Goal: Information Seeking & Learning: Check status

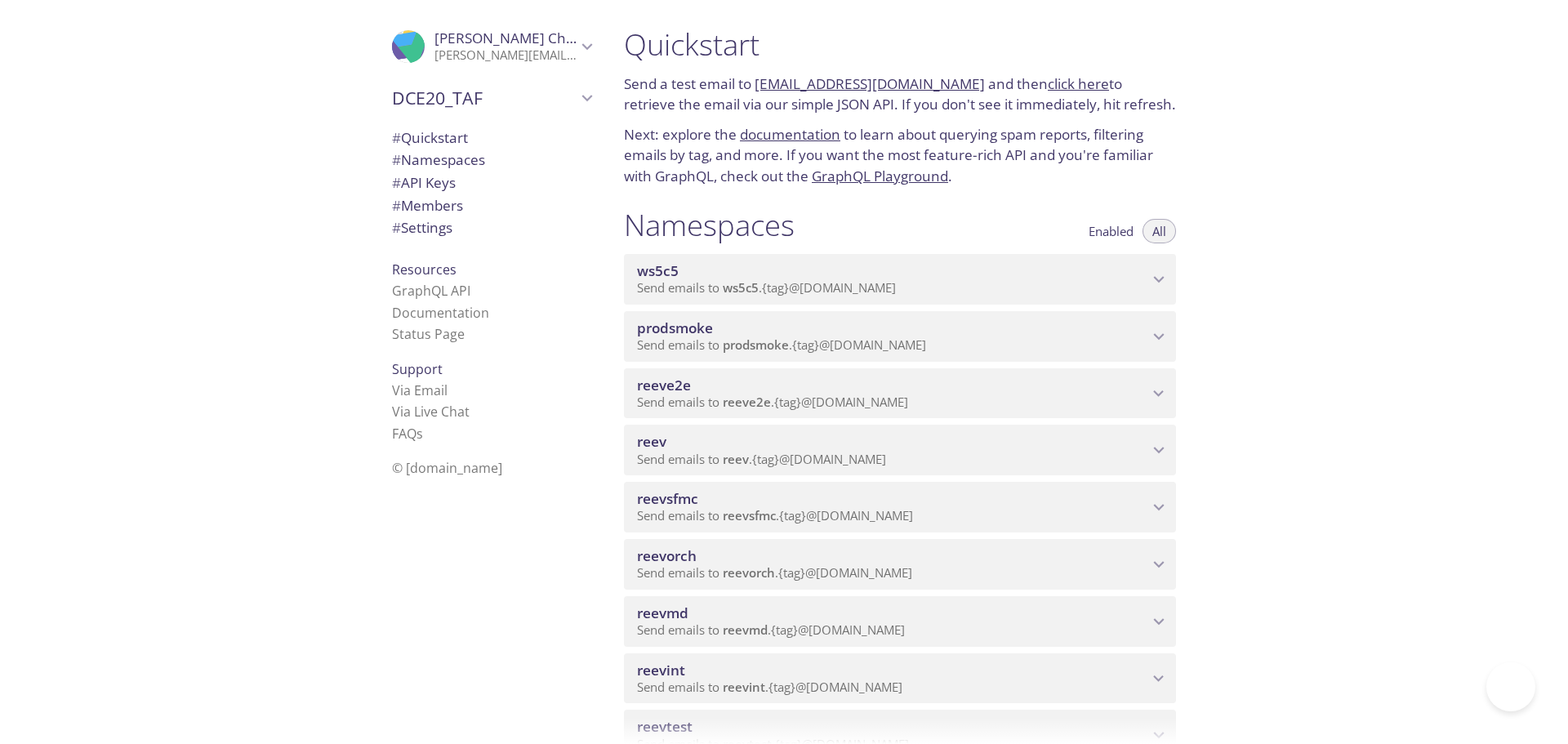
click at [904, 504] on span "reevsfmc" at bounding box center [892, 498] width 511 height 18
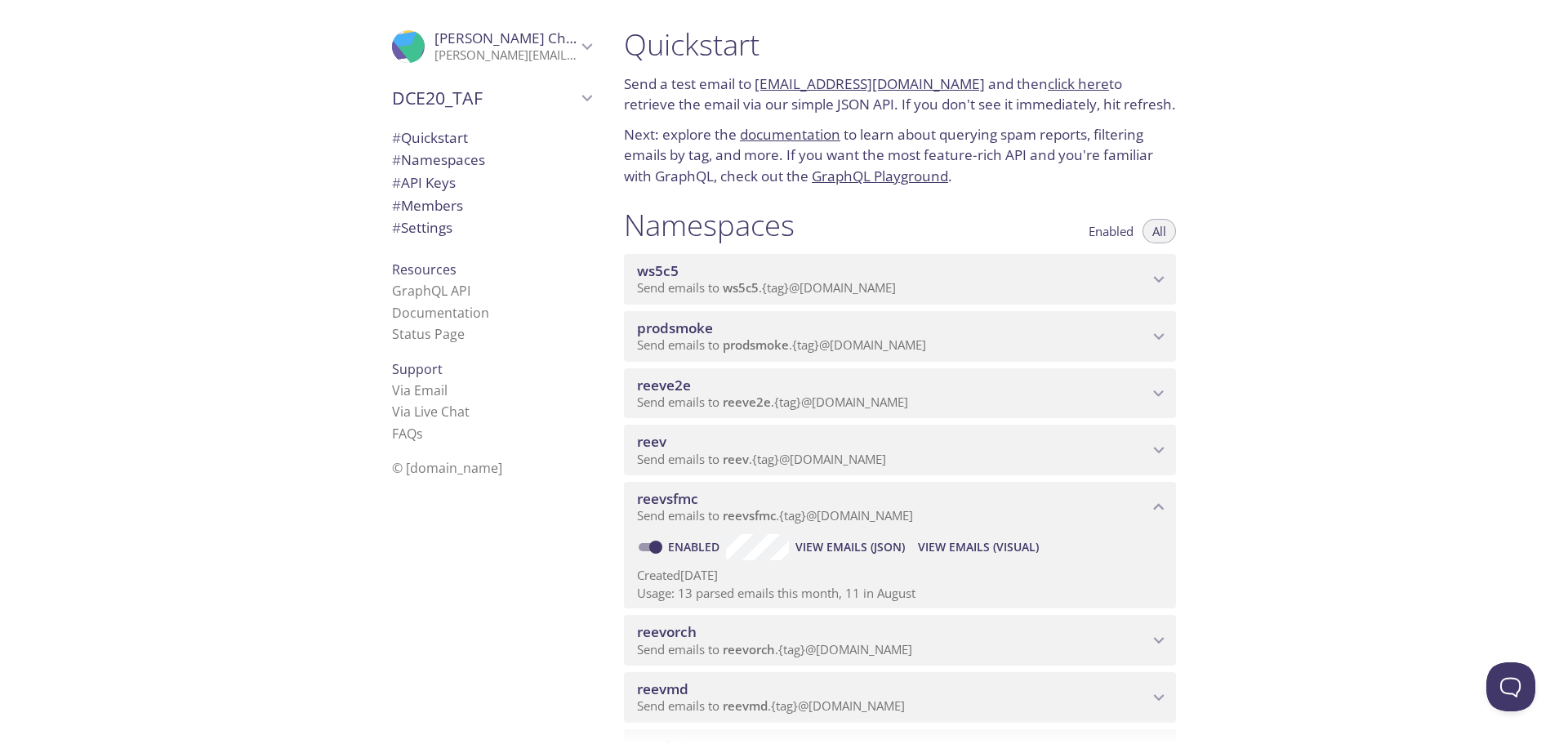
click at [957, 549] on span "View Emails (Visual)" at bounding box center [979, 547] width 121 height 20
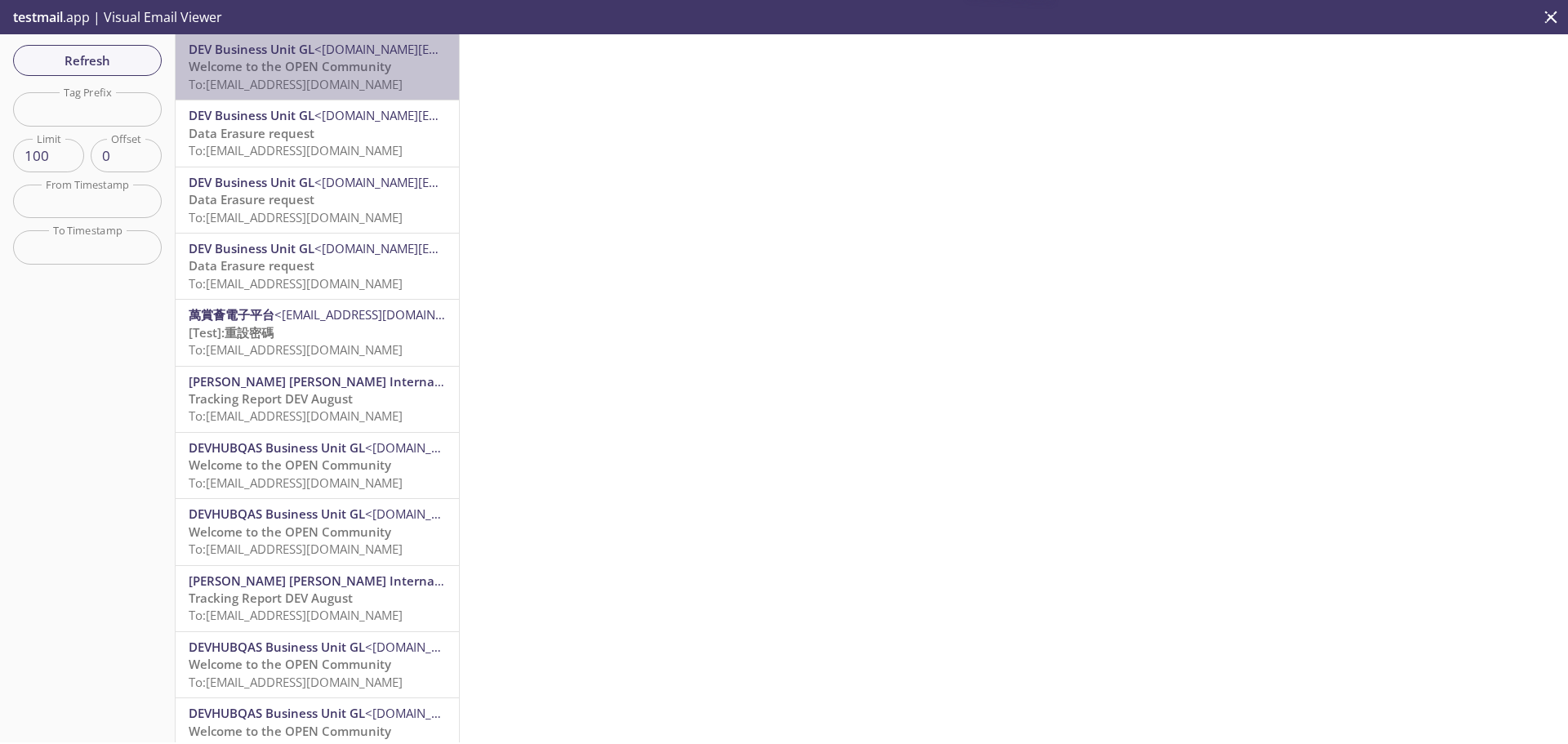
click at [328, 59] on span "Welcome to the OPEN Community" at bounding box center [289, 66] width 202 height 16
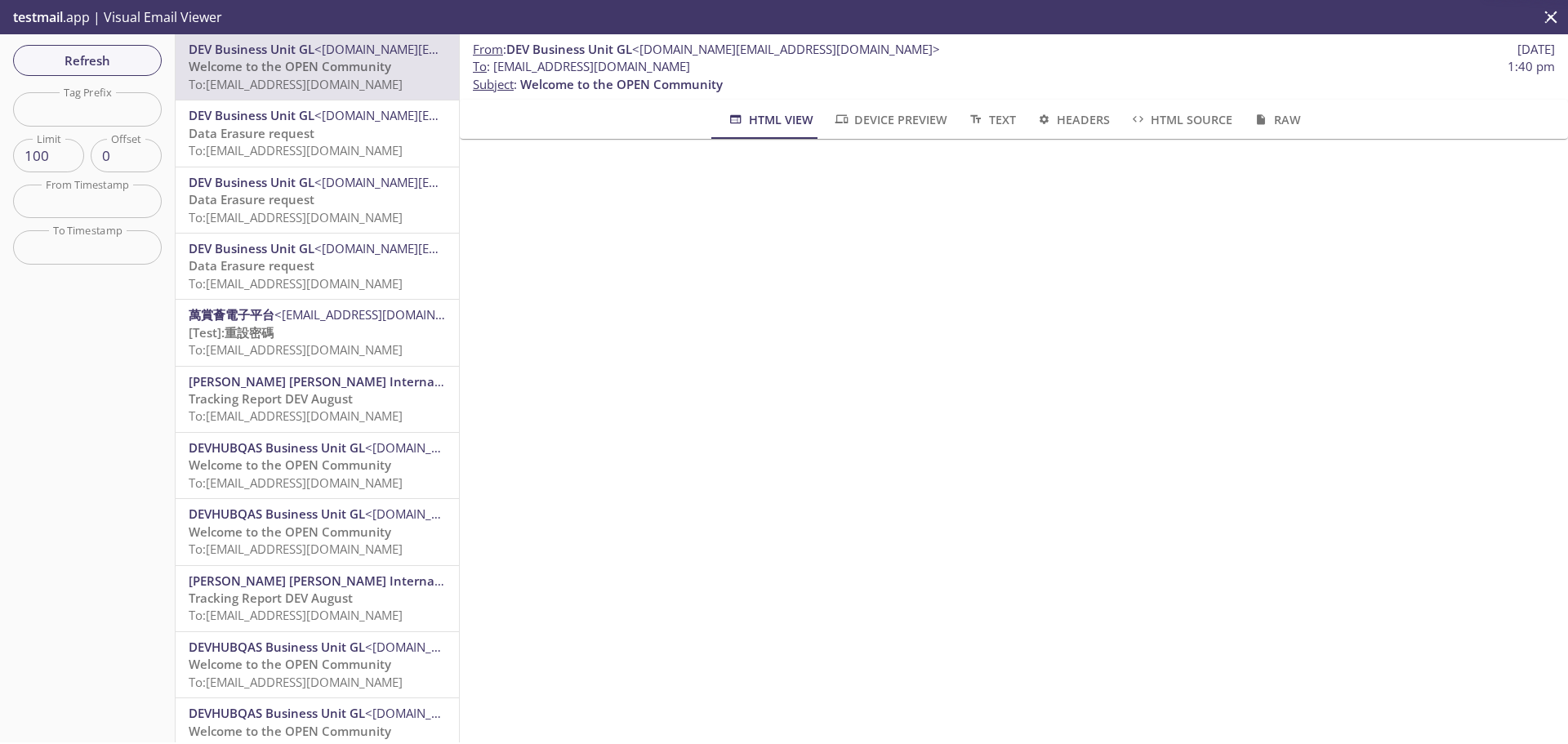
click at [349, 155] on span "To: [EMAIL_ADDRESS][DOMAIN_NAME]" at bounding box center [295, 150] width 214 height 16
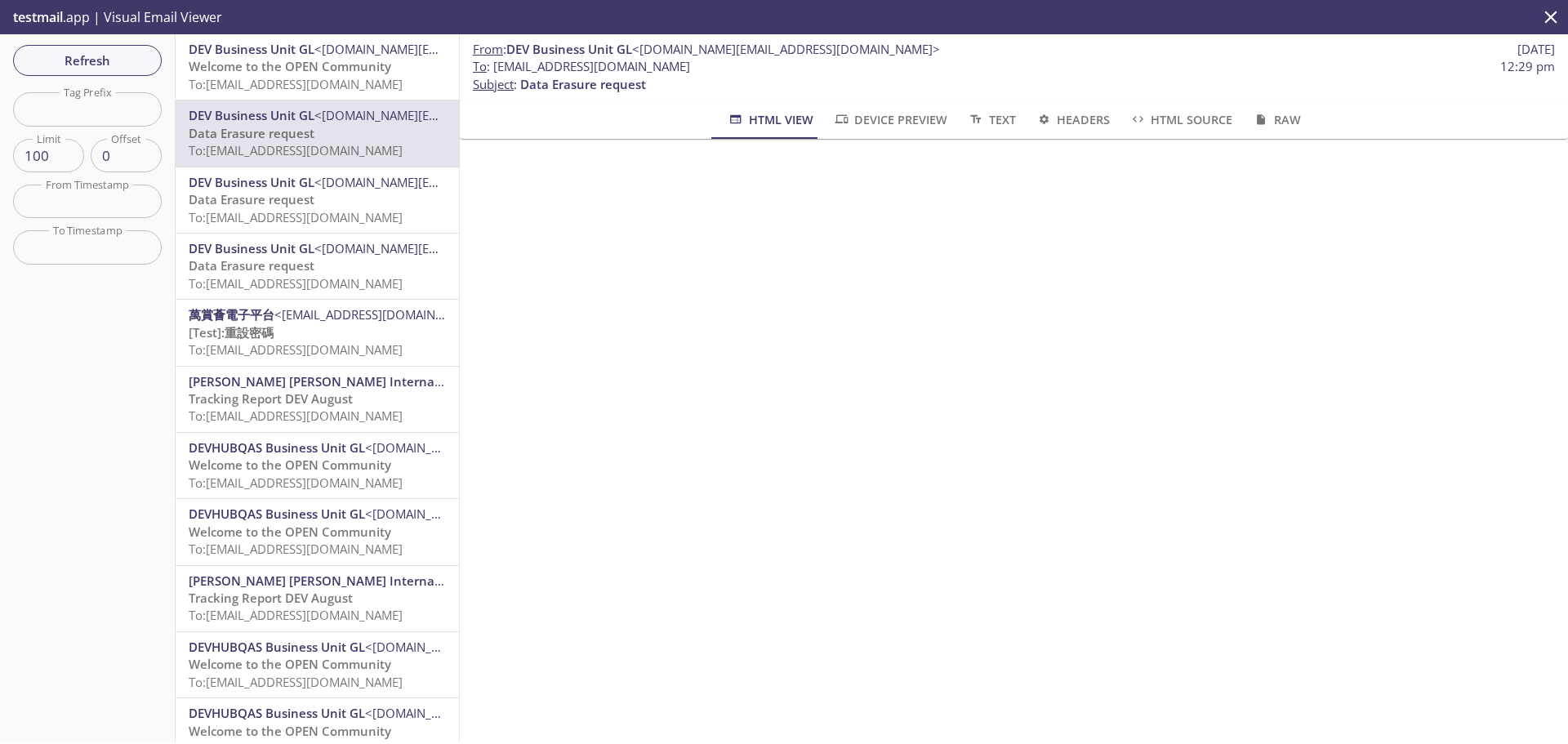
click at [380, 56] on span "<[DOMAIN_NAME][EMAIL_ADDRESS][DOMAIN_NAME]>" at bounding box center [468, 49] width 308 height 16
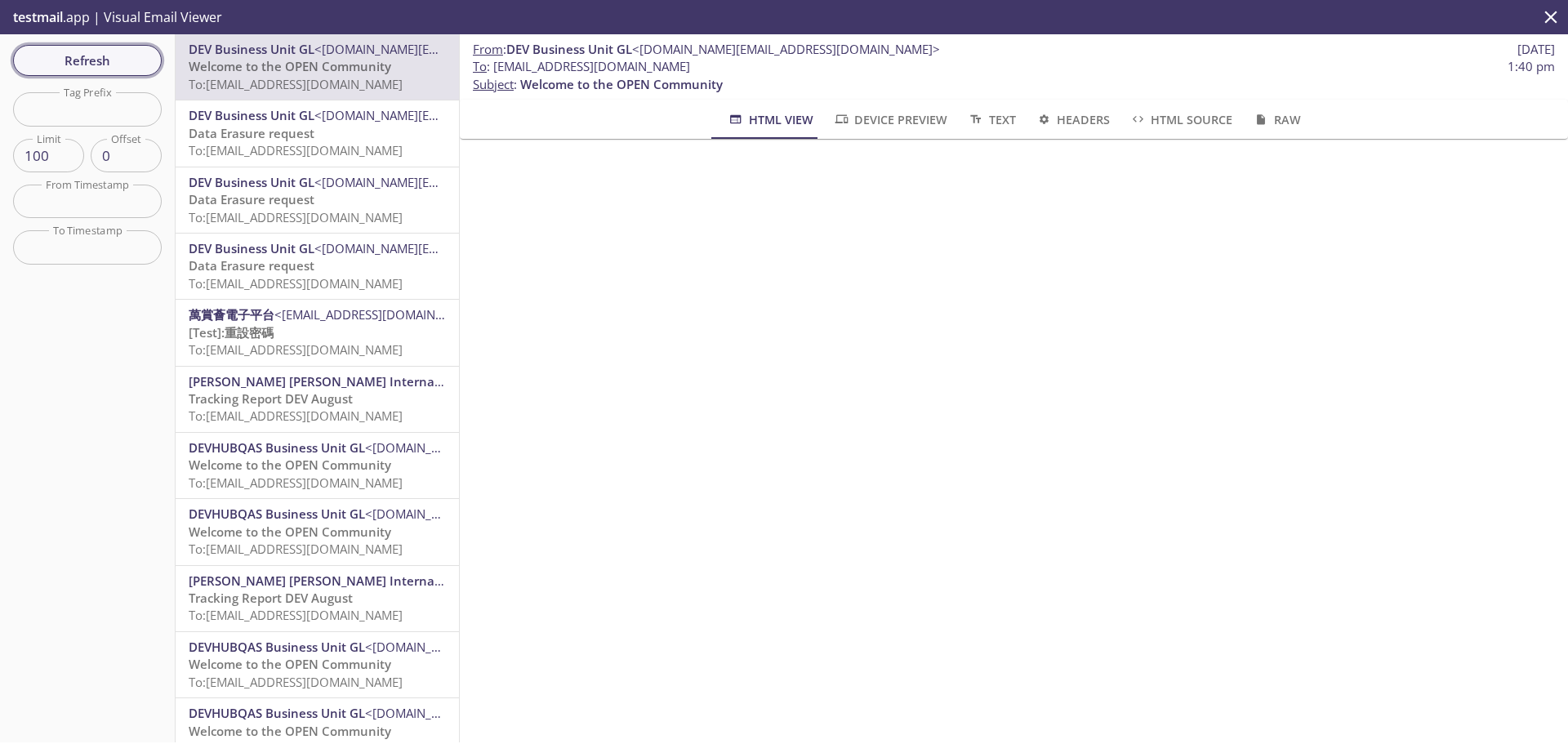
click at [131, 67] on span "Refresh" at bounding box center [88, 60] width 123 height 21
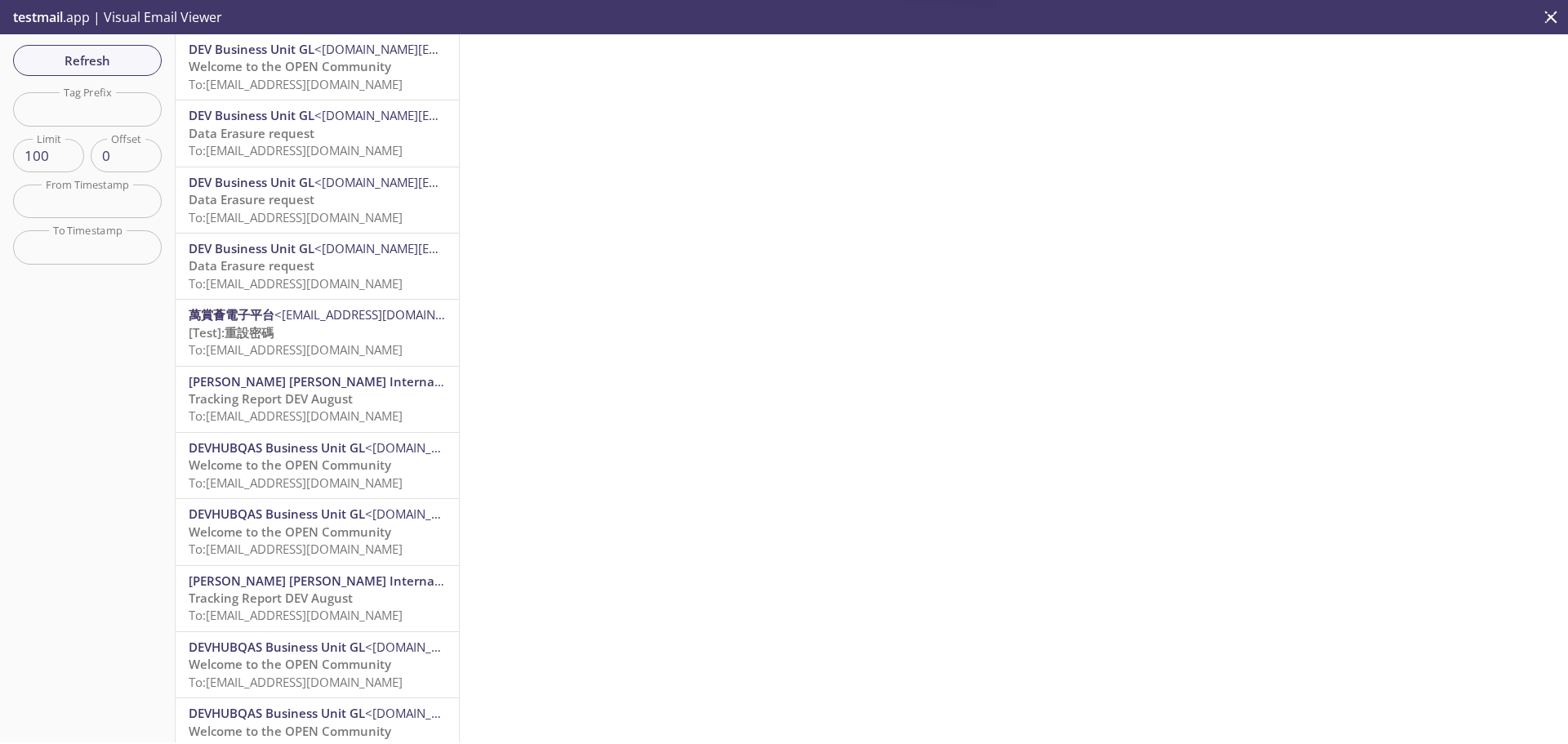
click at [130, 67] on span "Refresh" at bounding box center [88, 60] width 123 height 21
click at [127, 67] on span "Refresh" at bounding box center [88, 60] width 123 height 21
click at [94, 61] on span "Refresh" at bounding box center [88, 60] width 123 height 21
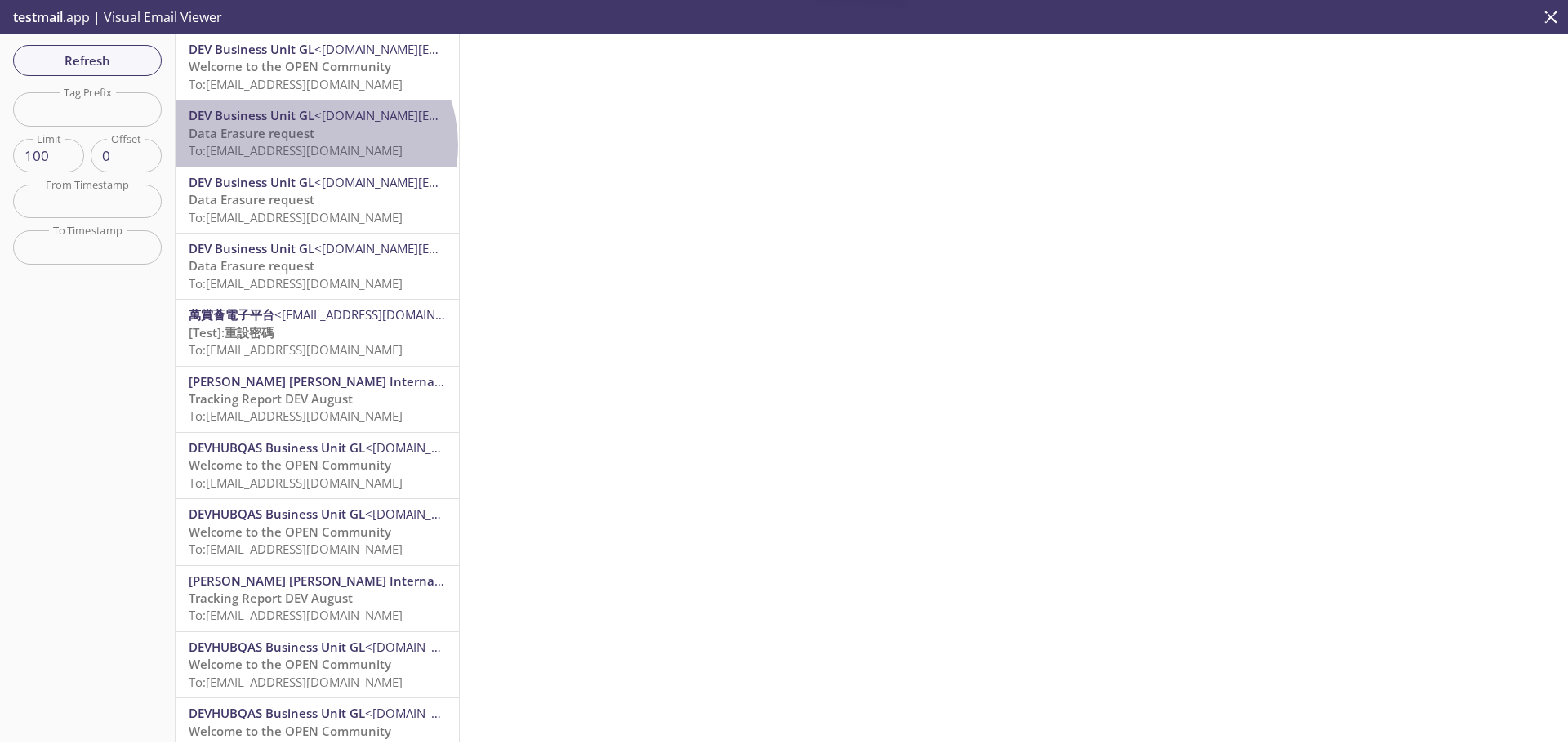
click at [313, 144] on span "To: [EMAIL_ADDRESS][DOMAIN_NAME]" at bounding box center [295, 150] width 214 height 16
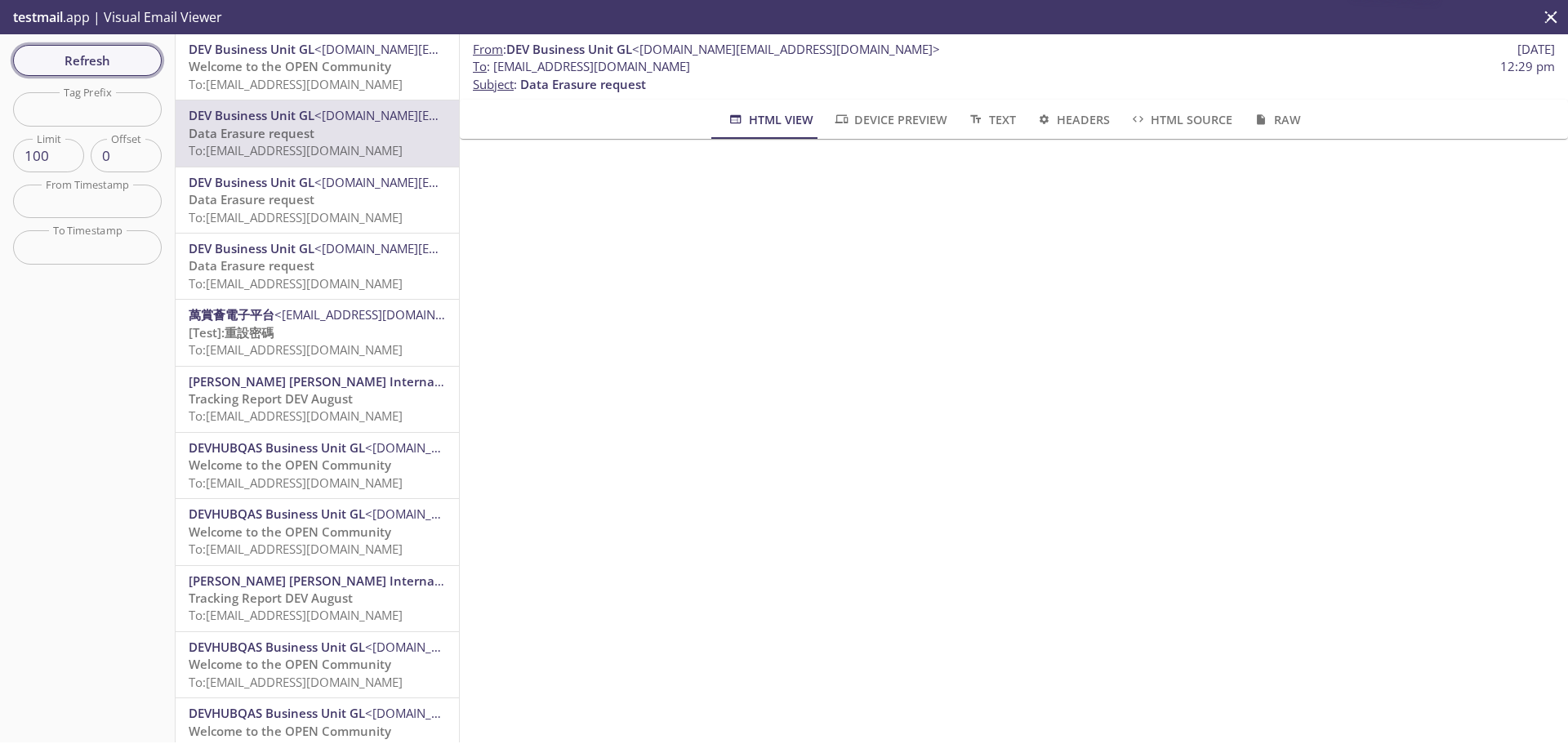
click at [86, 49] on span "Refresh" at bounding box center [88, 60] width 123 height 21
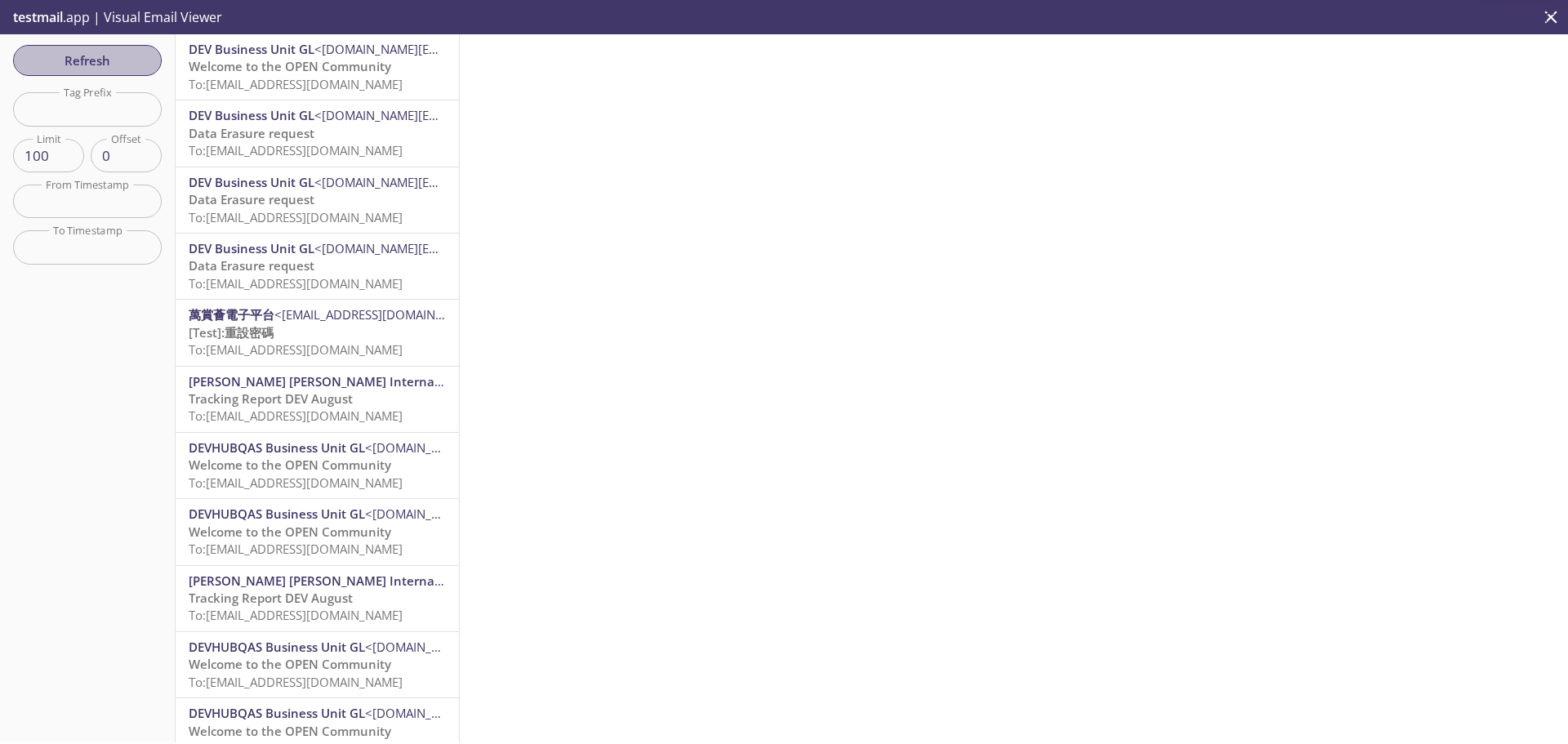
click at [86, 55] on span "Refresh" at bounding box center [88, 60] width 123 height 21
click at [102, 63] on span "Refresh" at bounding box center [88, 60] width 123 height 21
click at [362, 145] on span "To: [EMAIL_ADDRESS][DOMAIN_NAME]" at bounding box center [295, 150] width 214 height 16
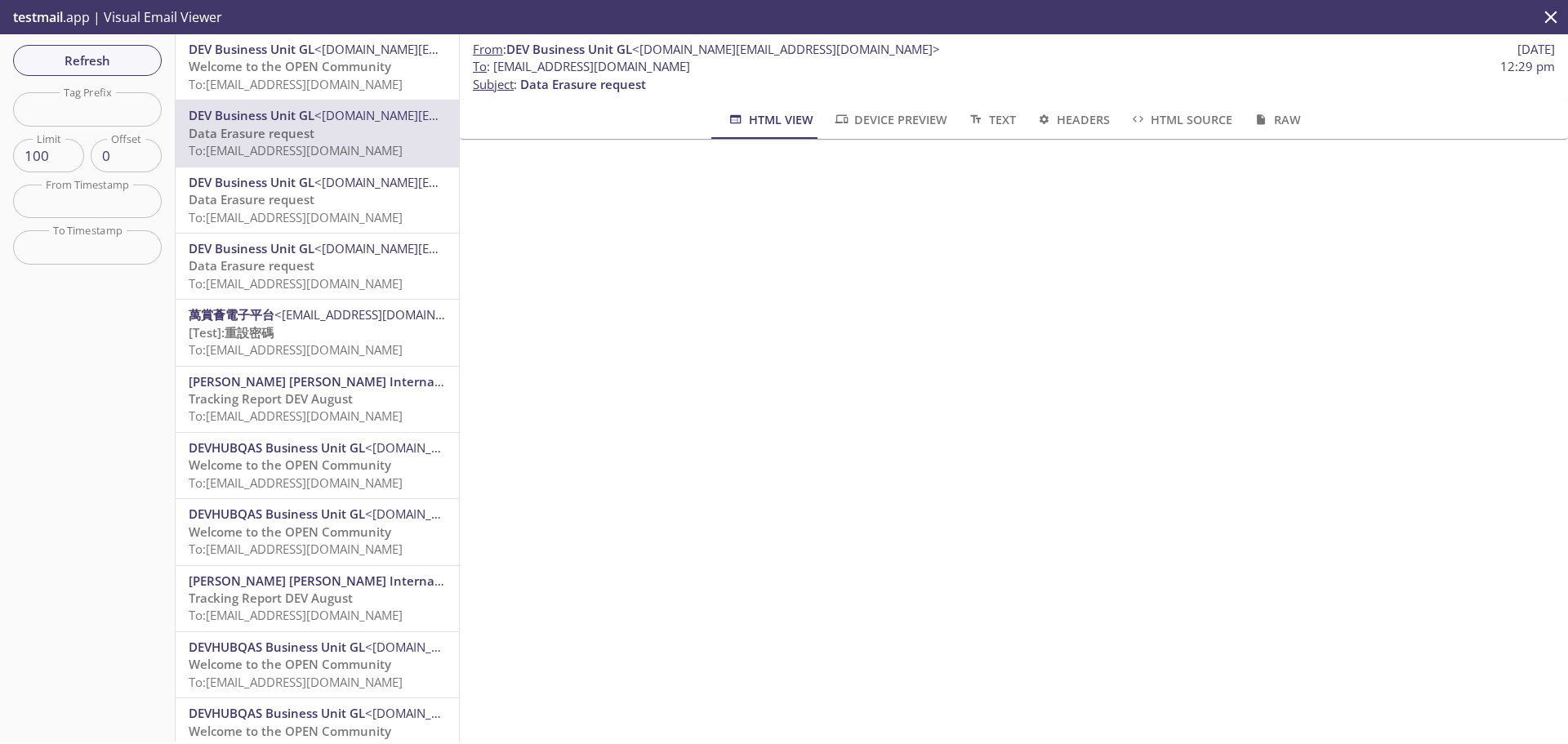
click at [349, 77] on span "To: [EMAIL_ADDRESS][DOMAIN_NAME]" at bounding box center [295, 84] width 214 height 16
